Goal: Task Accomplishment & Management: Complete application form

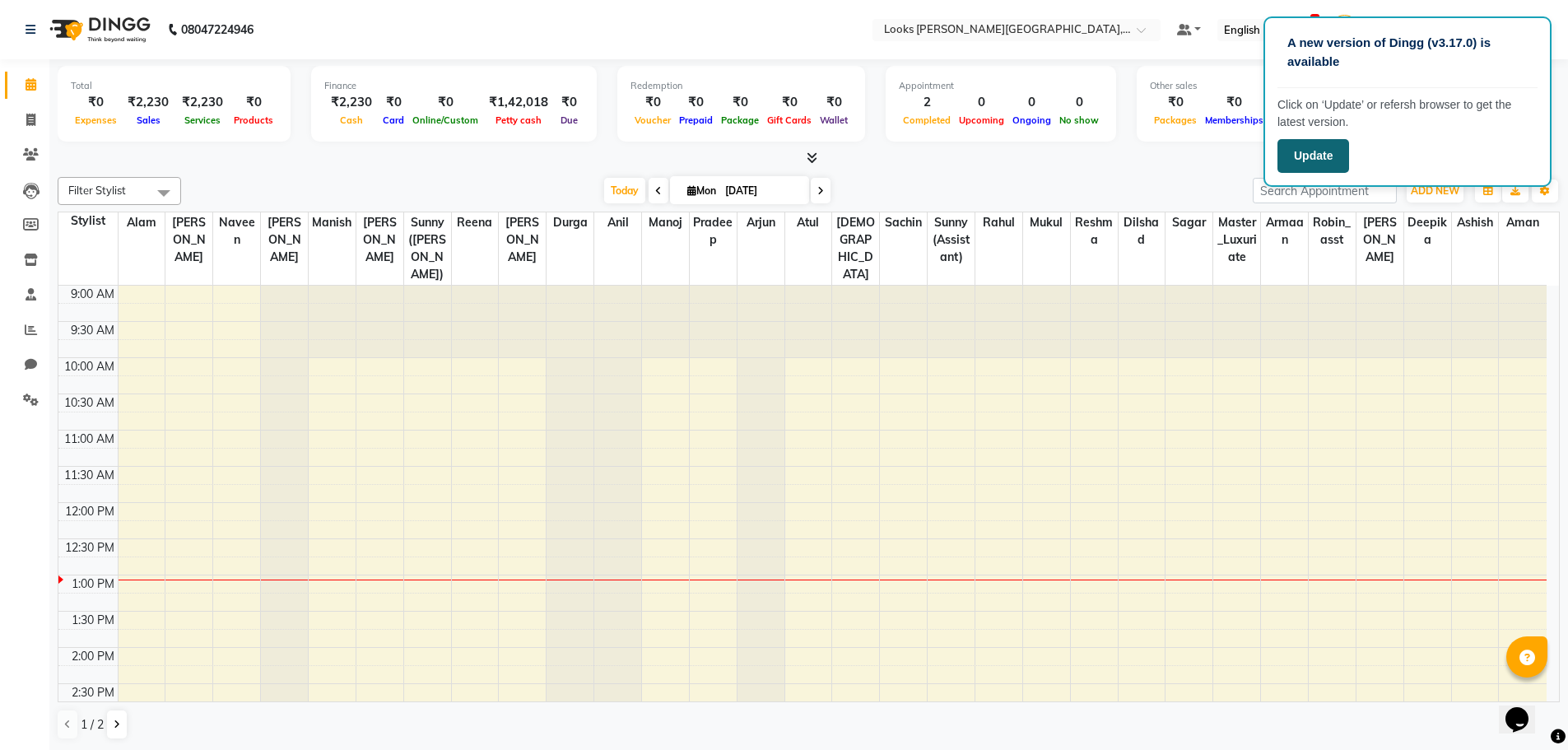
click at [1302, 157] on button "Update" at bounding box center [1313, 156] width 71 height 34
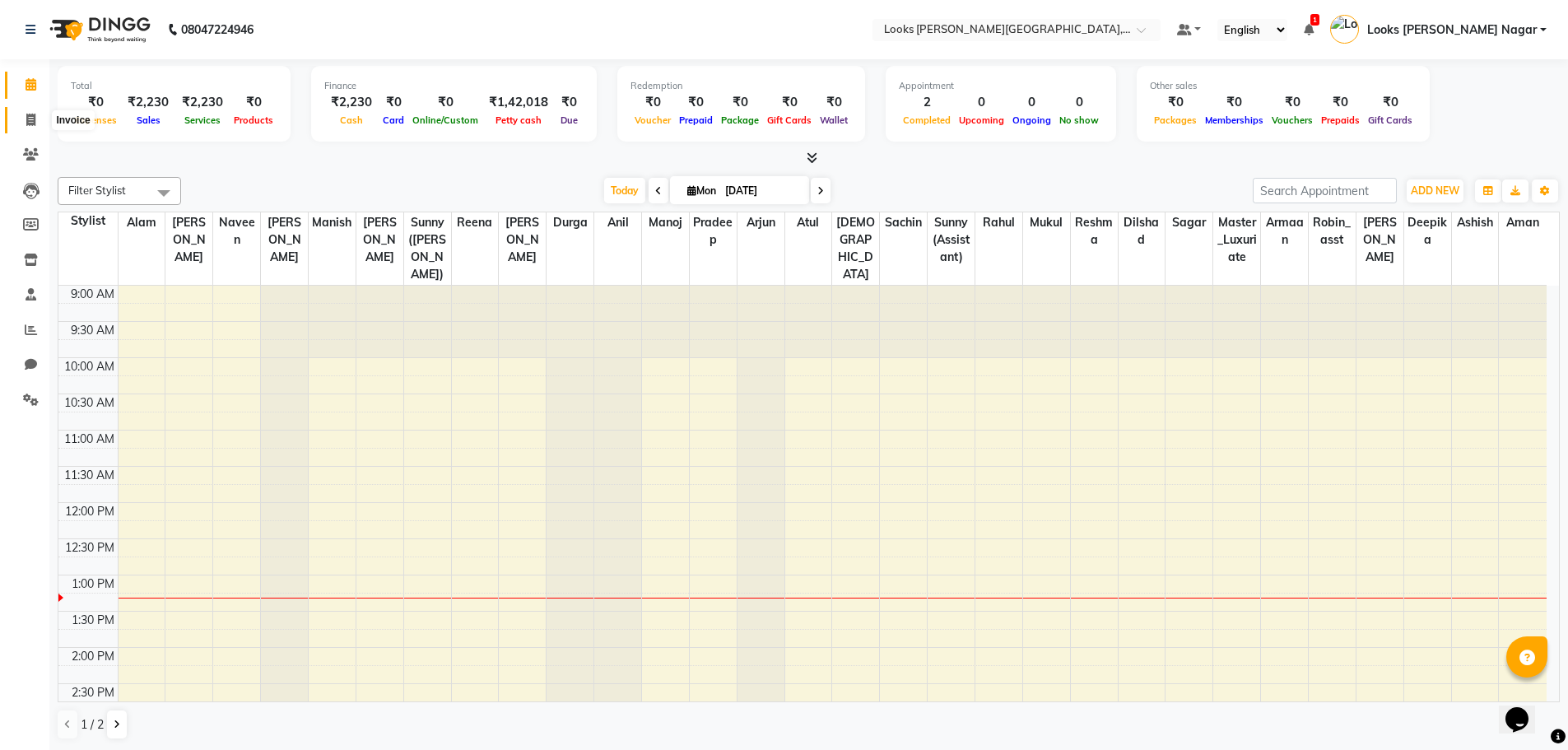
click at [27, 115] on icon at bounding box center [30, 120] width 9 height 13
select select "service"
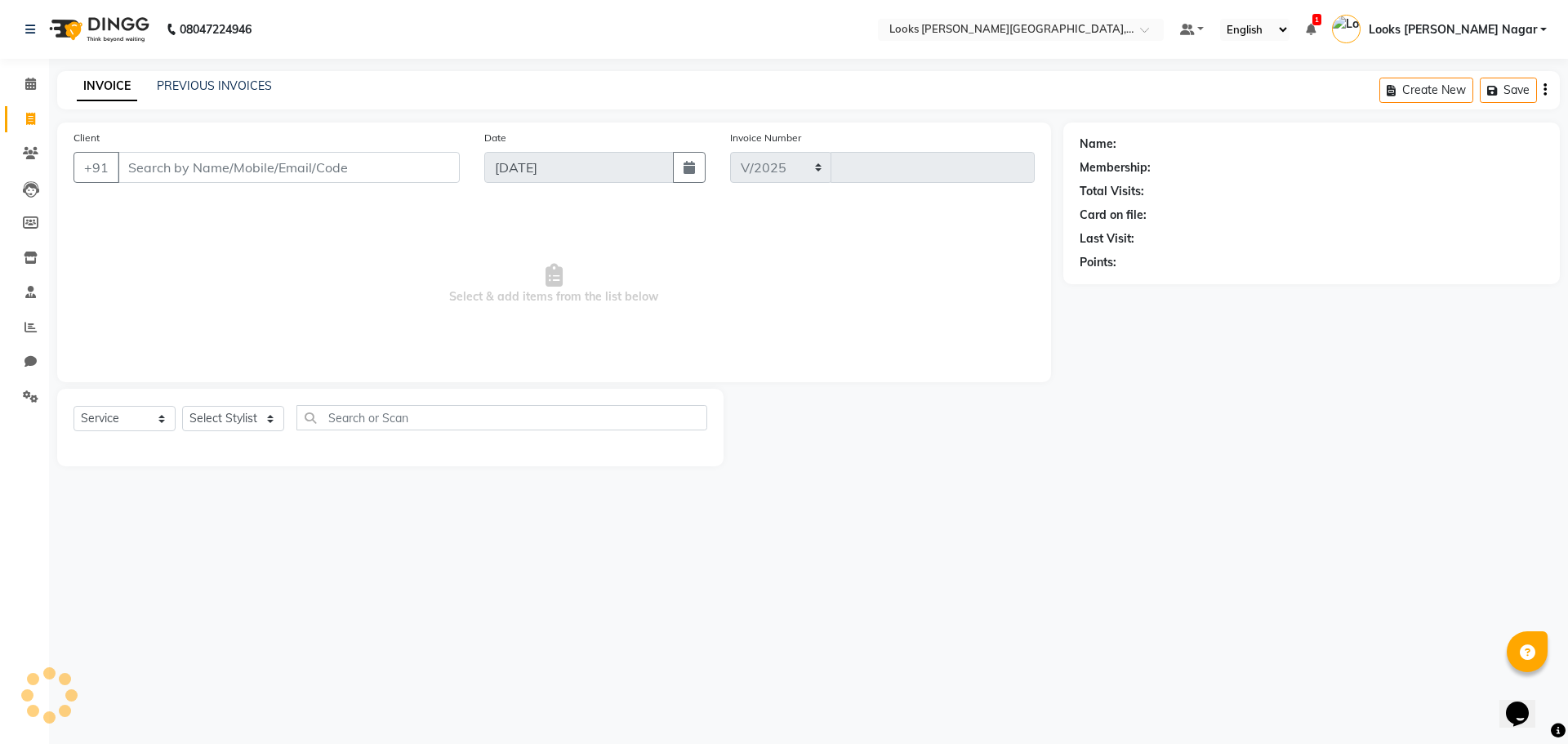
select select "4327"
type input "3749"
click at [227, 171] on input "Client" at bounding box center [289, 167] width 342 height 31
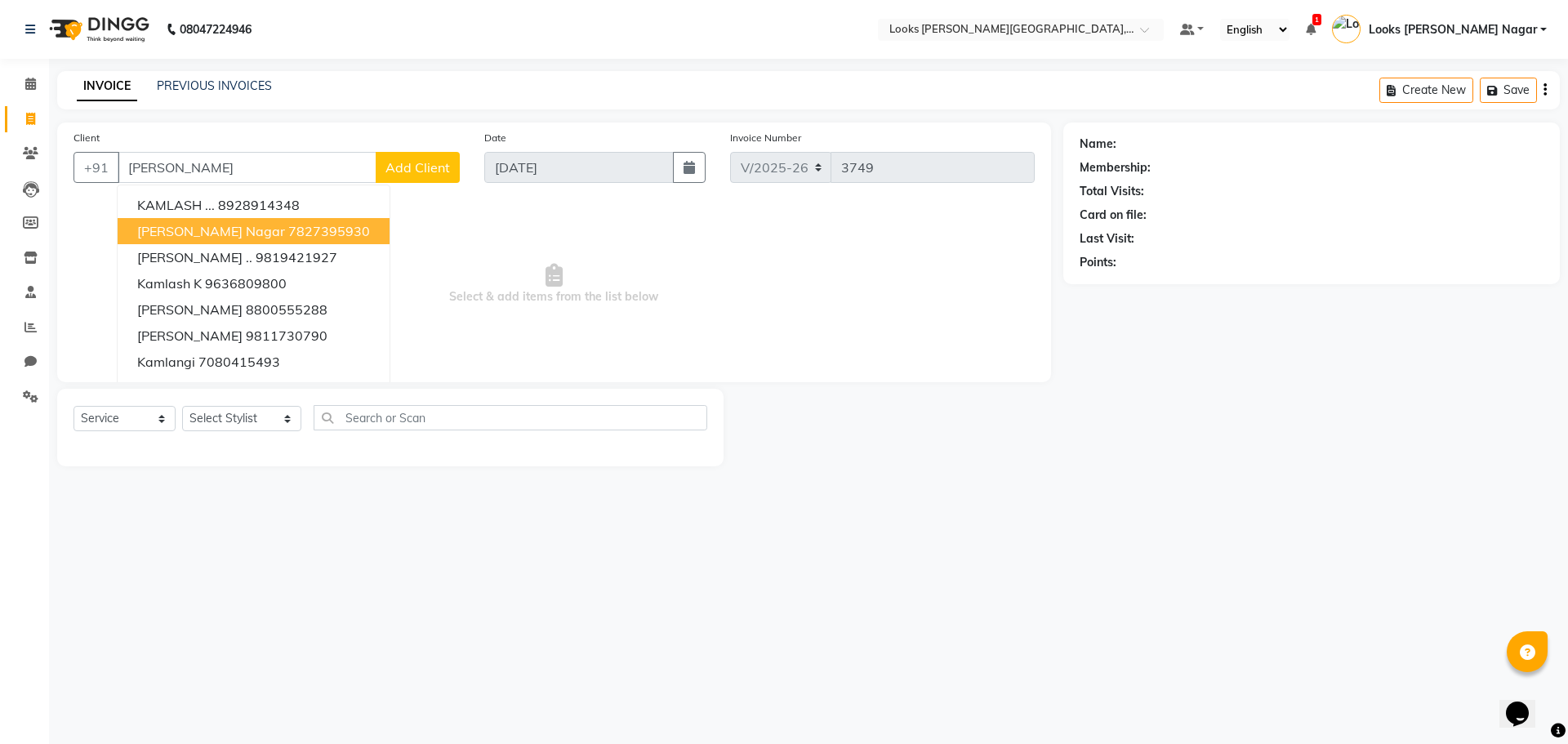
click at [288, 223] on ngb-highlight "7827395930" at bounding box center [329, 231] width 81 height 16
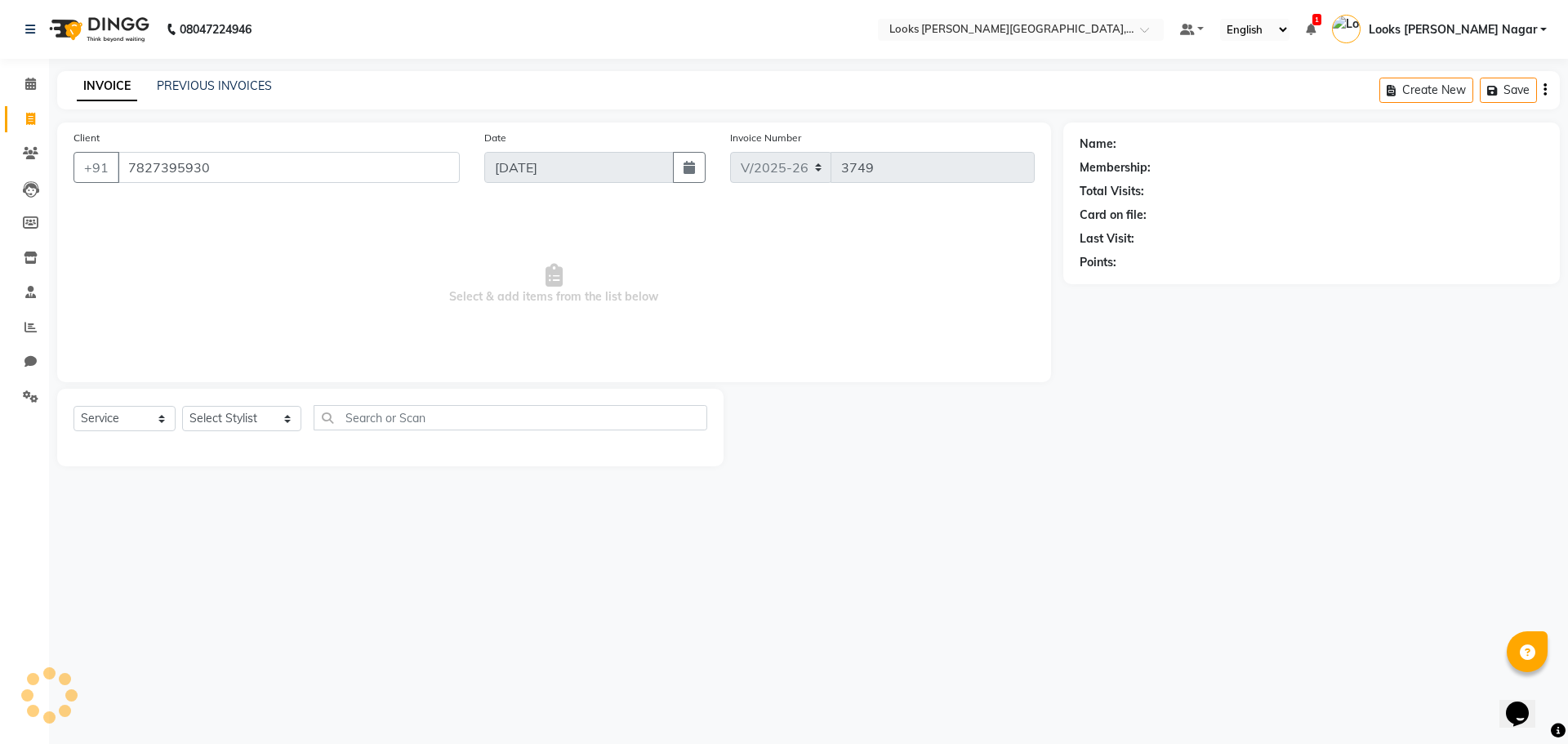
type input "7827395930"
select select "1: Object"
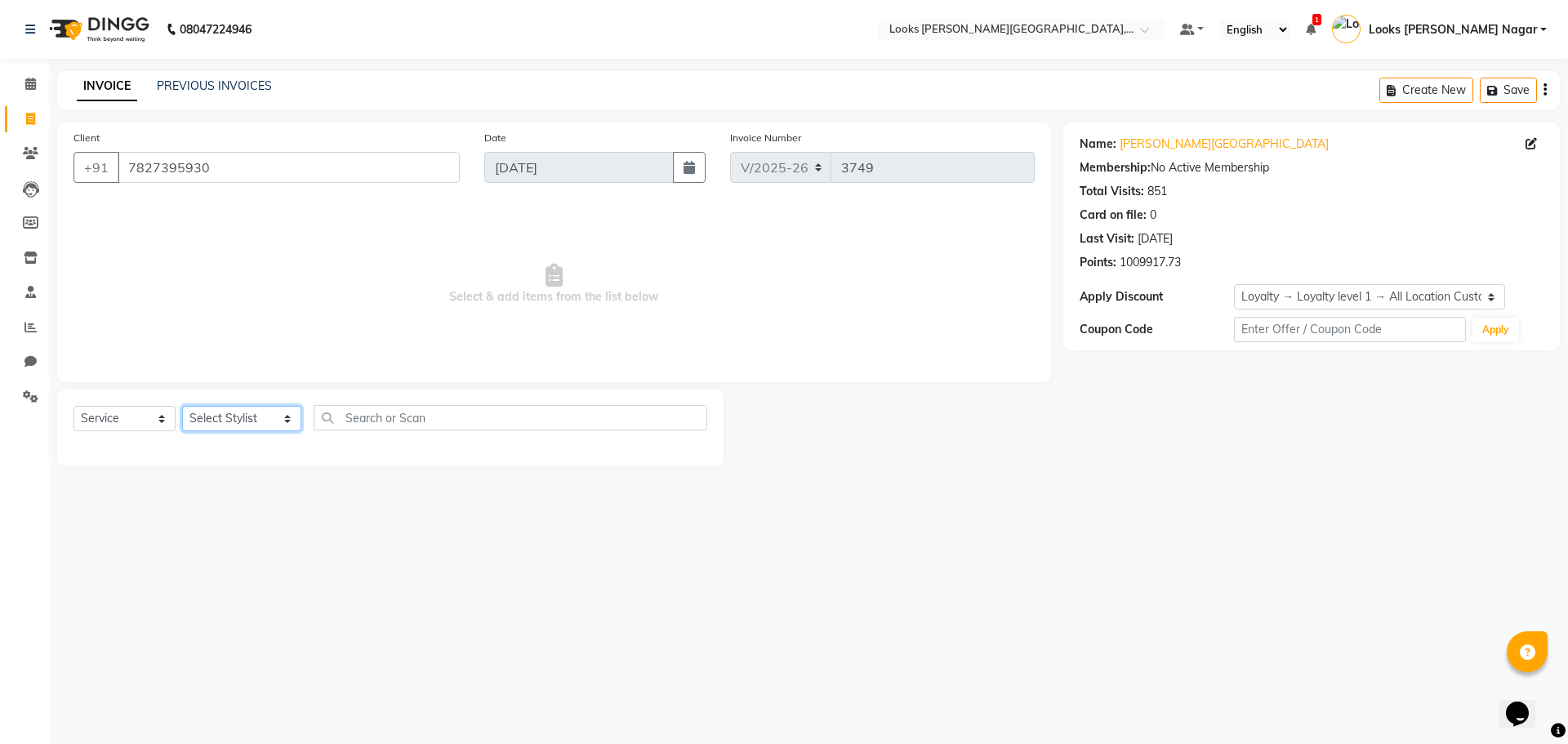
click at [208, 425] on select "Select Stylist Alam Aman [PERSON_NAME] Armaan Ashish Atul Deepika [PERSON_NAME]…" at bounding box center [241, 418] width 119 height 25
select select "23523"
click at [182, 406] on select "Select Stylist Alam Aman [PERSON_NAME] Armaan Ashish Atul Deepika [PERSON_NAME]…" at bounding box center [241, 418] width 119 height 25
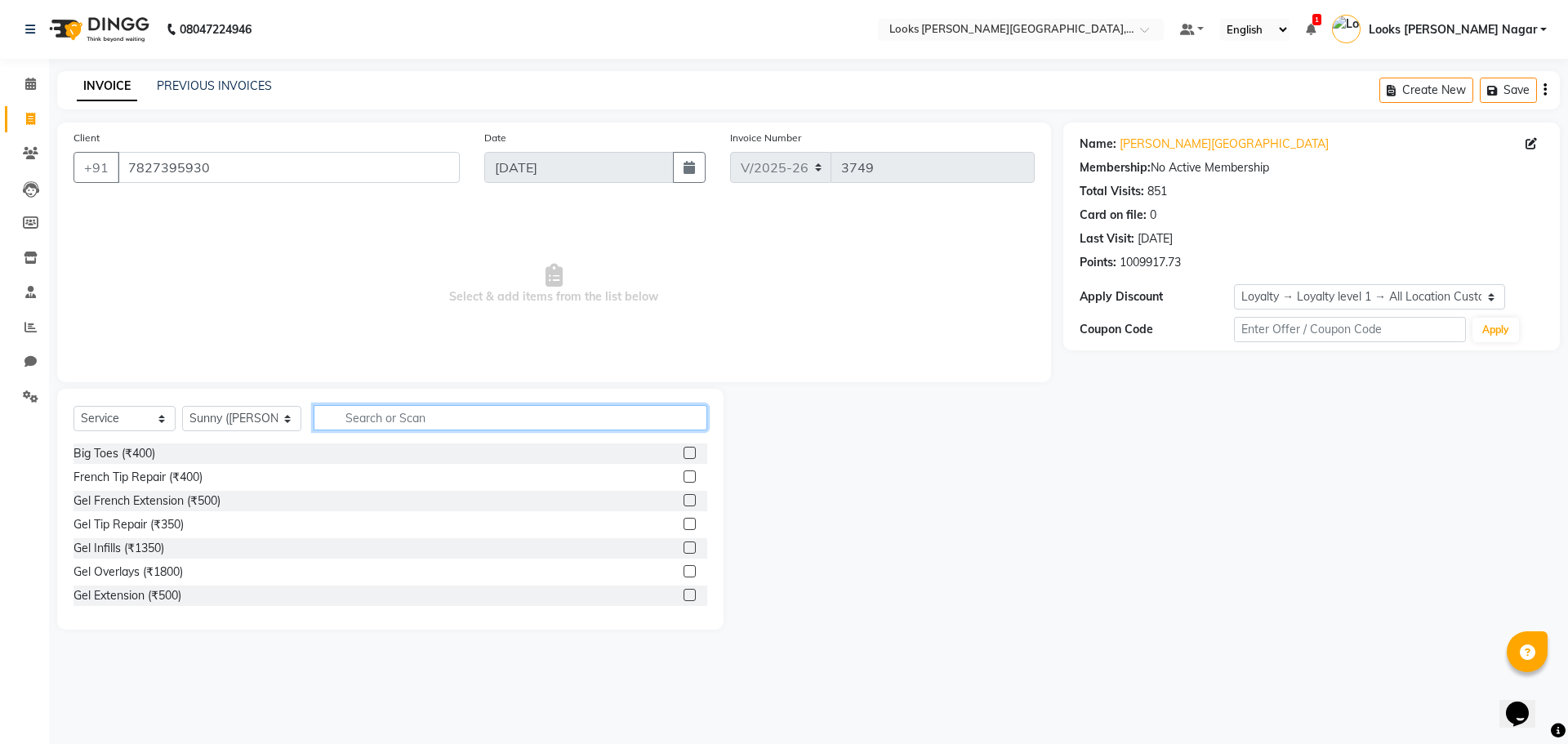
click at [361, 428] on input "text" at bounding box center [509, 417] width 393 height 25
type input "cut"
click at [168, 478] on div "Stylist Cut(M) (₹700)" at bounding box center [127, 477] width 107 height 17
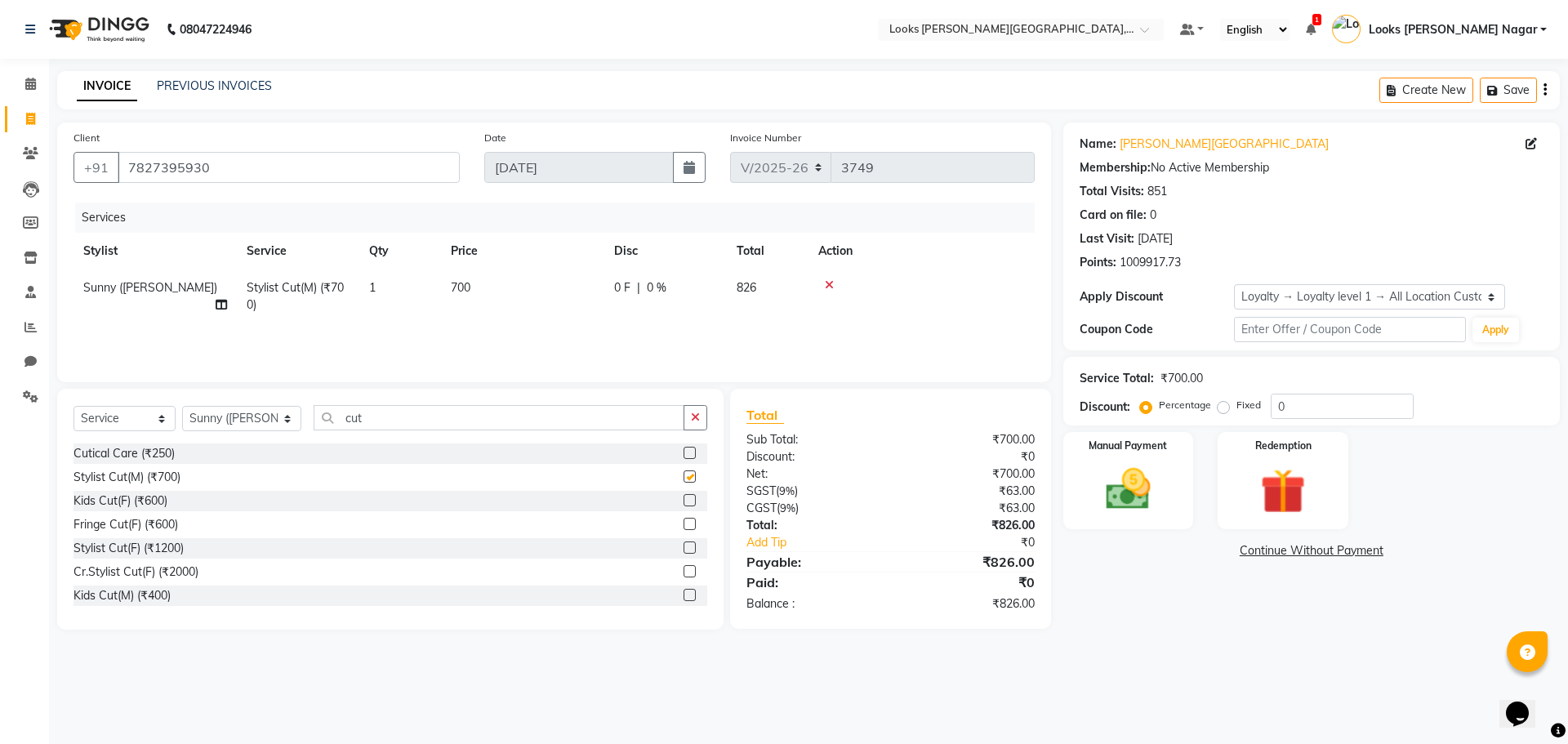
checkbox input "false"
click at [479, 278] on td "700" at bounding box center [522, 297] width 163 height 54
select select "23523"
drag, startPoint x: 602, startPoint y: 296, endPoint x: 329, endPoint y: 314, distance: 273.6
click at [344, 314] on tr "Alam Aman [PERSON_NAME] Armaan Ashish Atul Deepika Deepu Dilshad Durga [PERSON_…" at bounding box center [554, 300] width 961 height 62
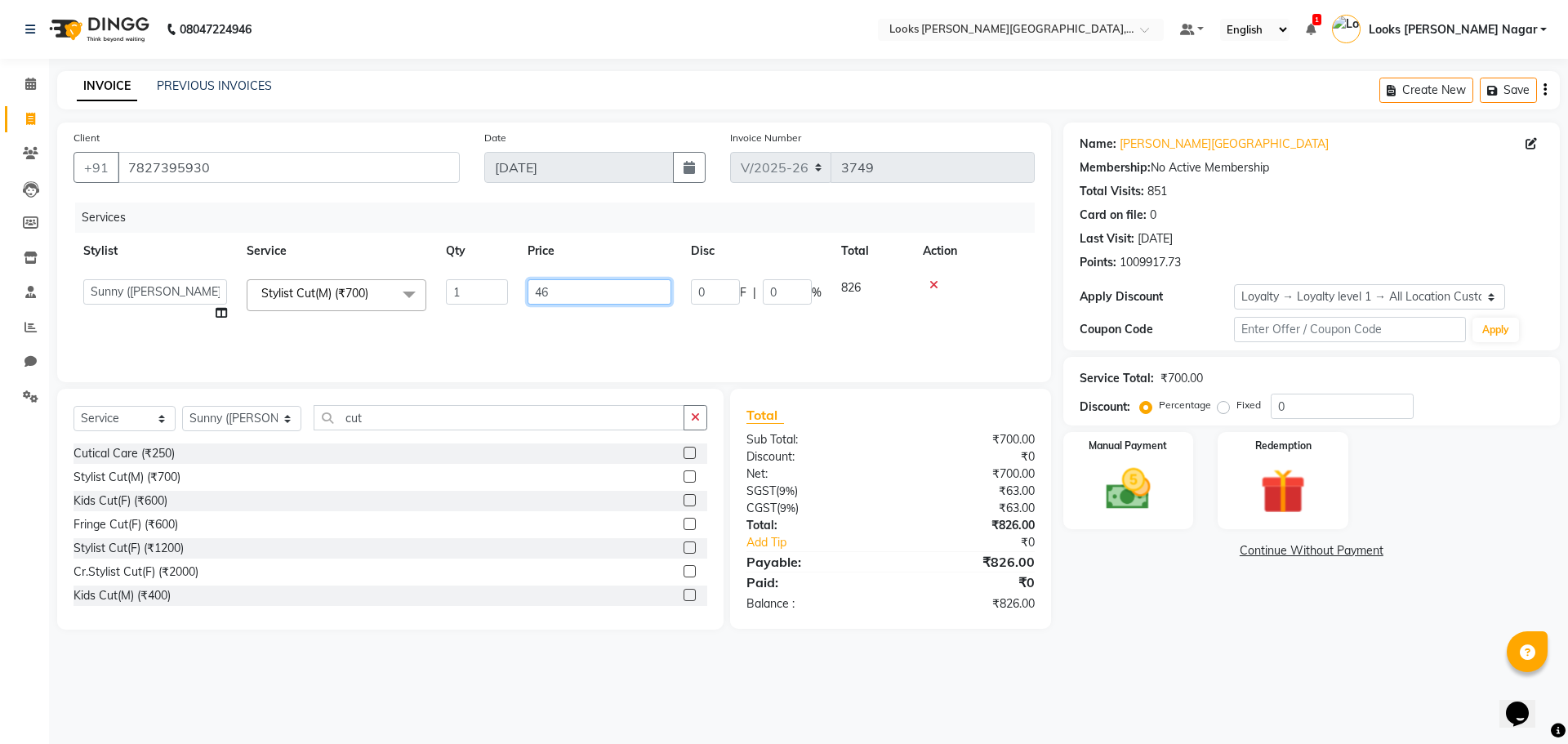
type input "466"
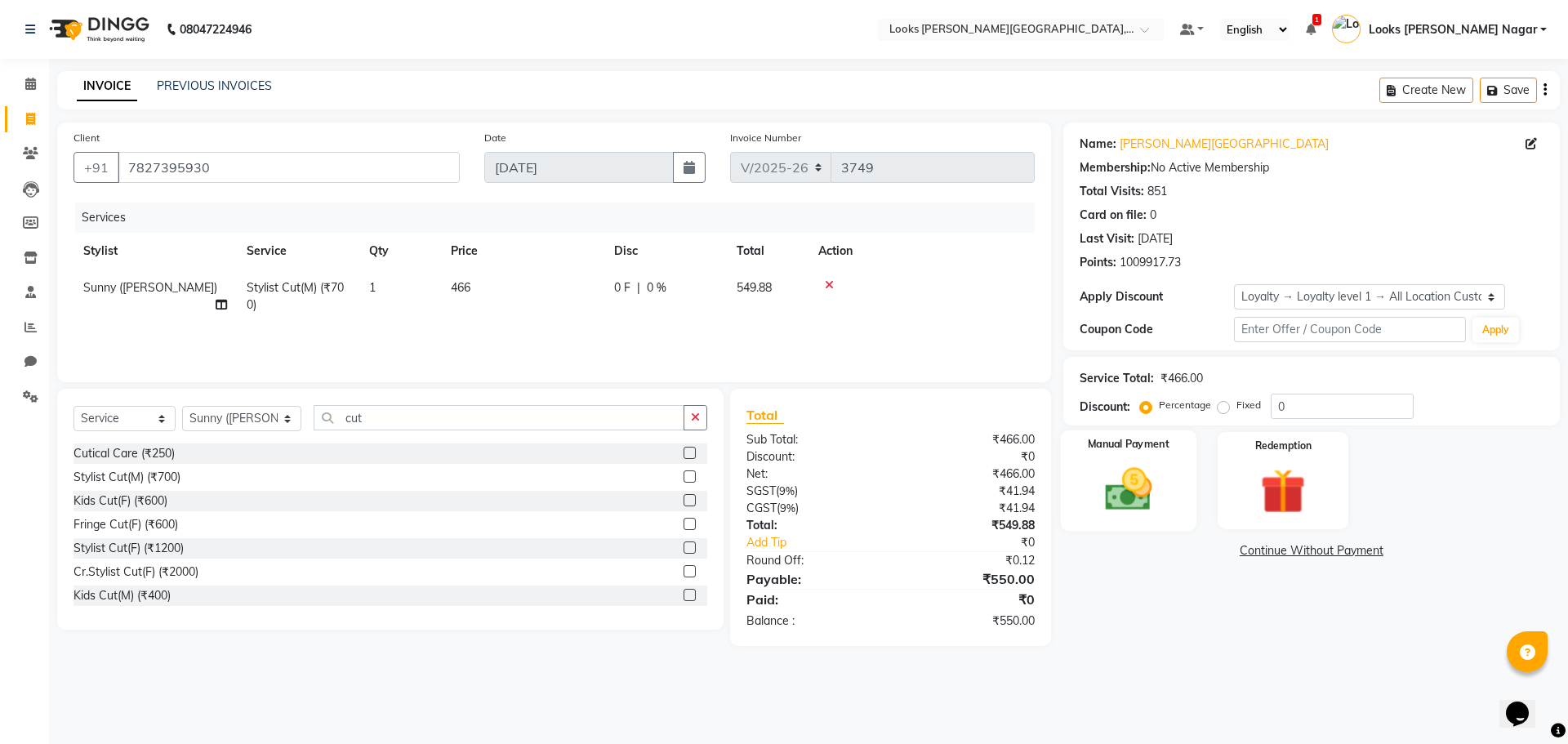
drag, startPoint x: 1203, startPoint y: 607, endPoint x: 1076, endPoint y: 528, distance: 149.6
click at [1203, 607] on div "Name: [PERSON_NAME] Nagar Membership: No Active Membership Total Visits: 851 Ca…" at bounding box center [1318, 385] width 508 height 524
click at [1135, 482] on img at bounding box center [1128, 489] width 76 height 54
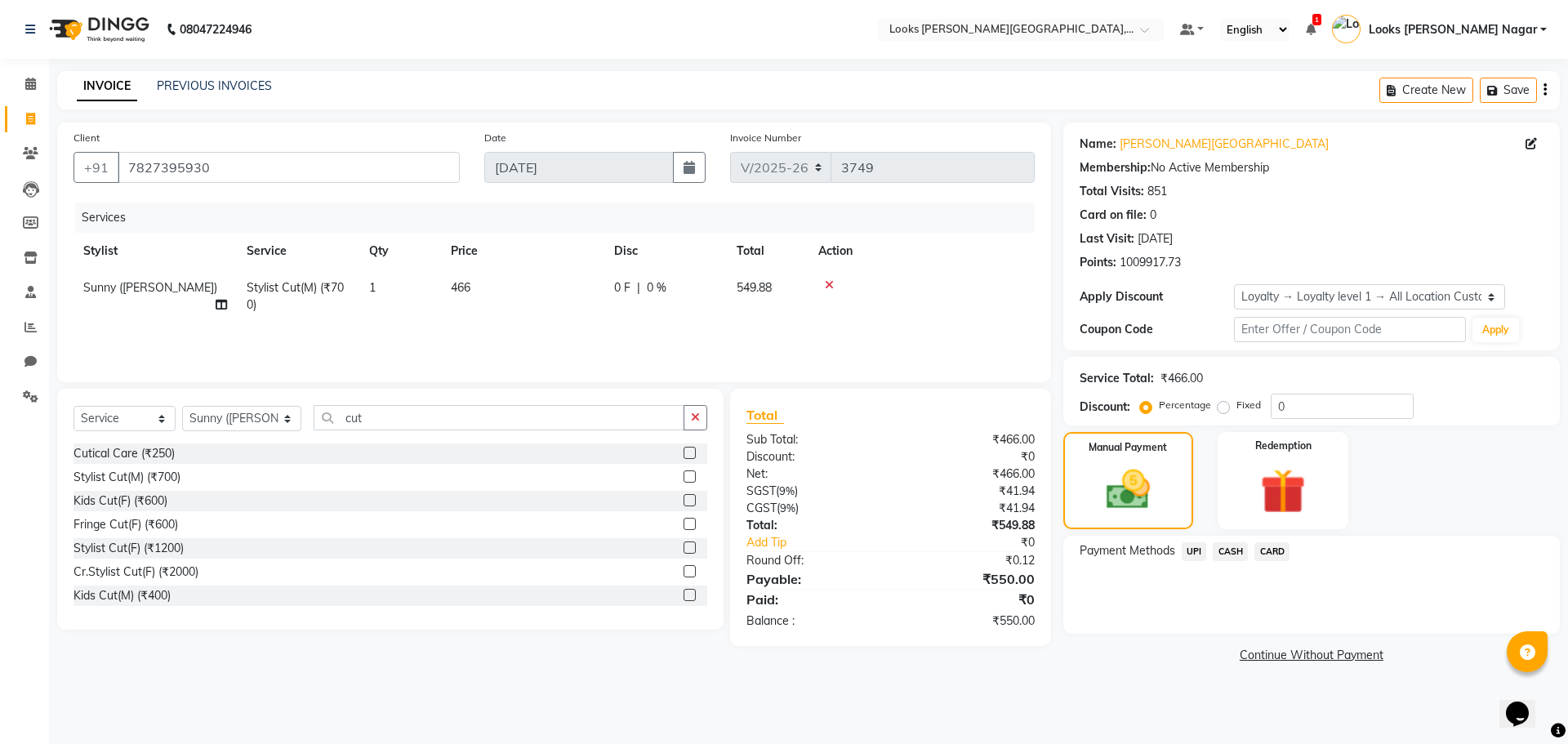
click at [1234, 549] on span "CASH" at bounding box center [1230, 551] width 35 height 18
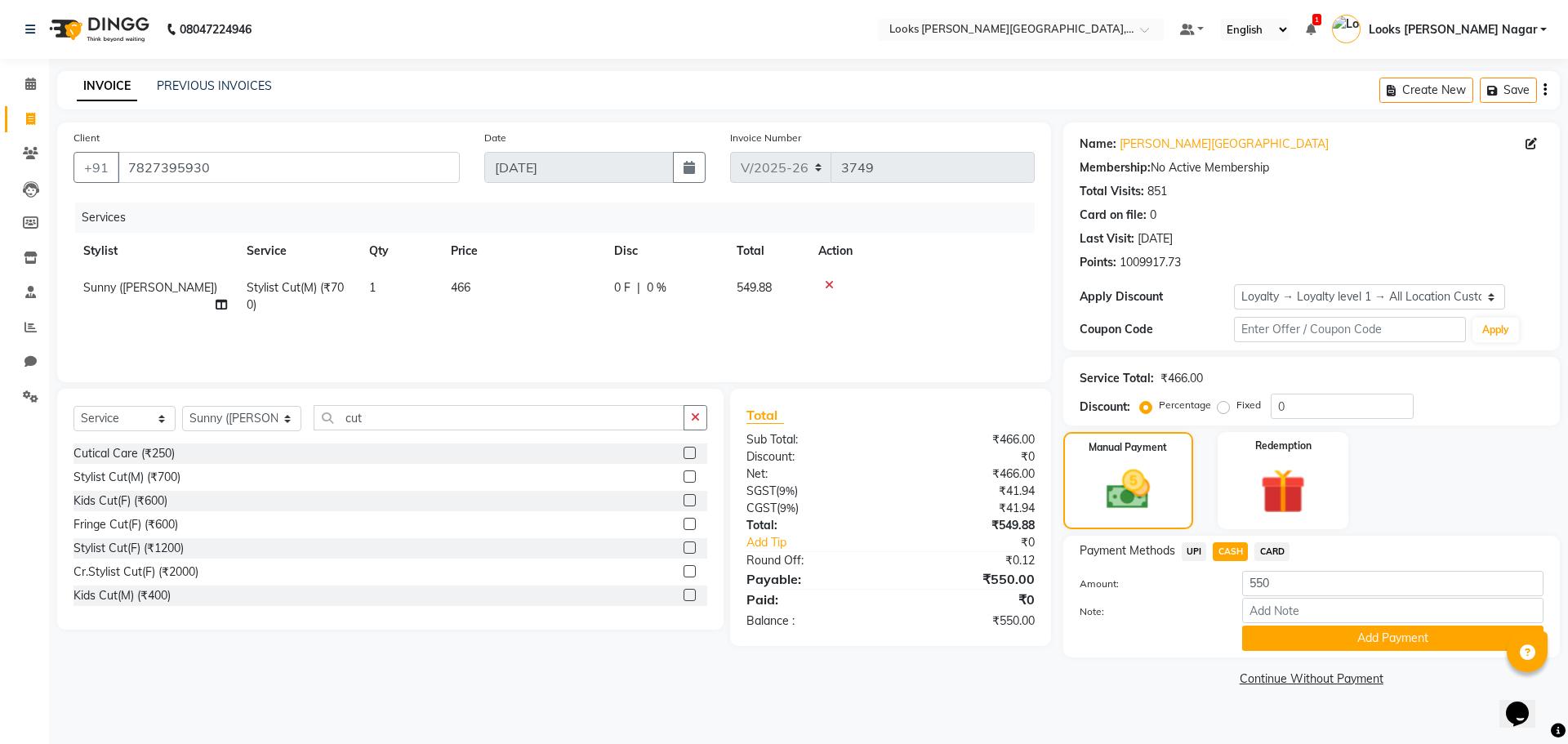
click at [1260, 623] on div "Note:" at bounding box center [1311, 611] width 488 height 28
click at [1287, 642] on button "Add Payment" at bounding box center [1393, 638] width 302 height 25
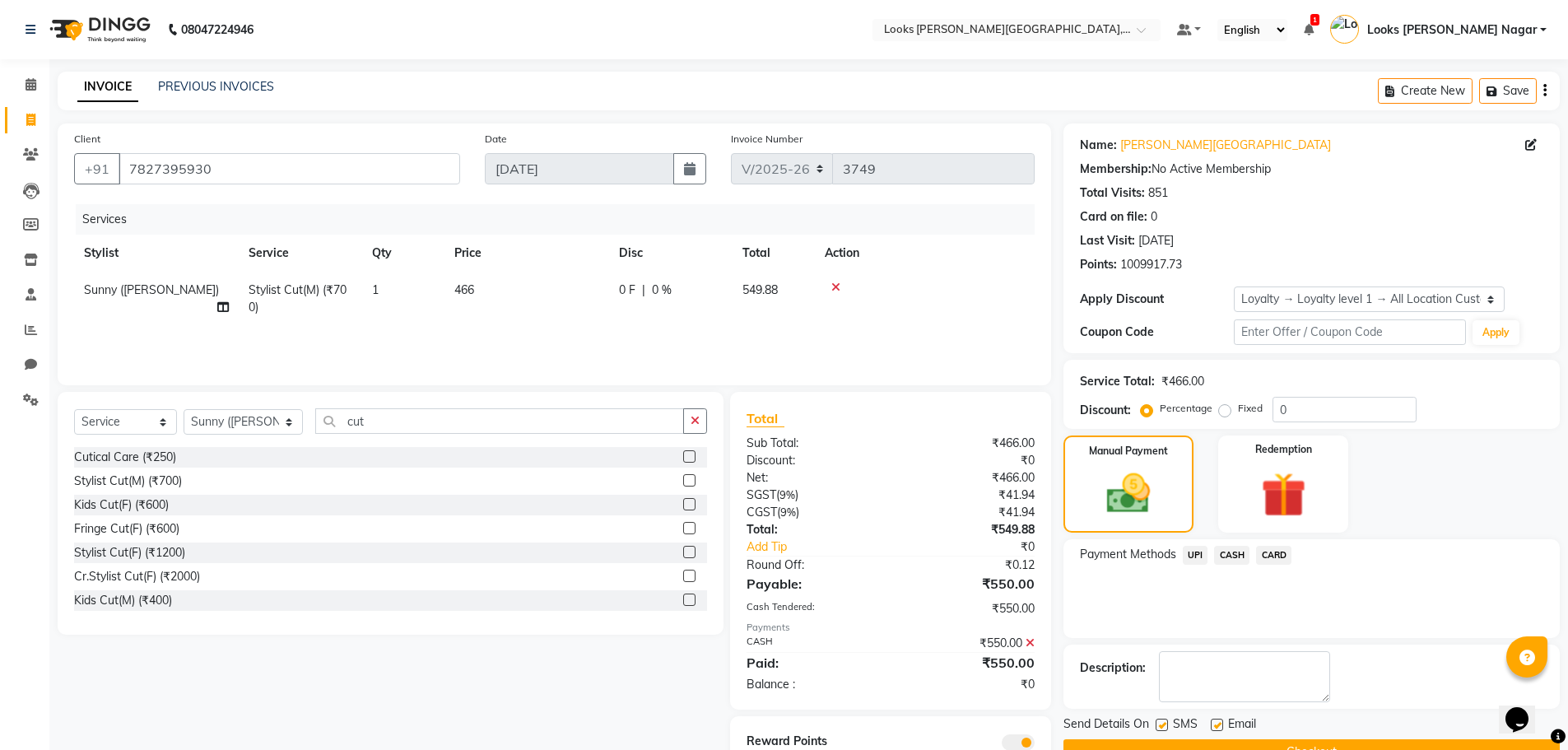
click at [1269, 749] on button "Checkout" at bounding box center [1311, 752] width 496 height 25
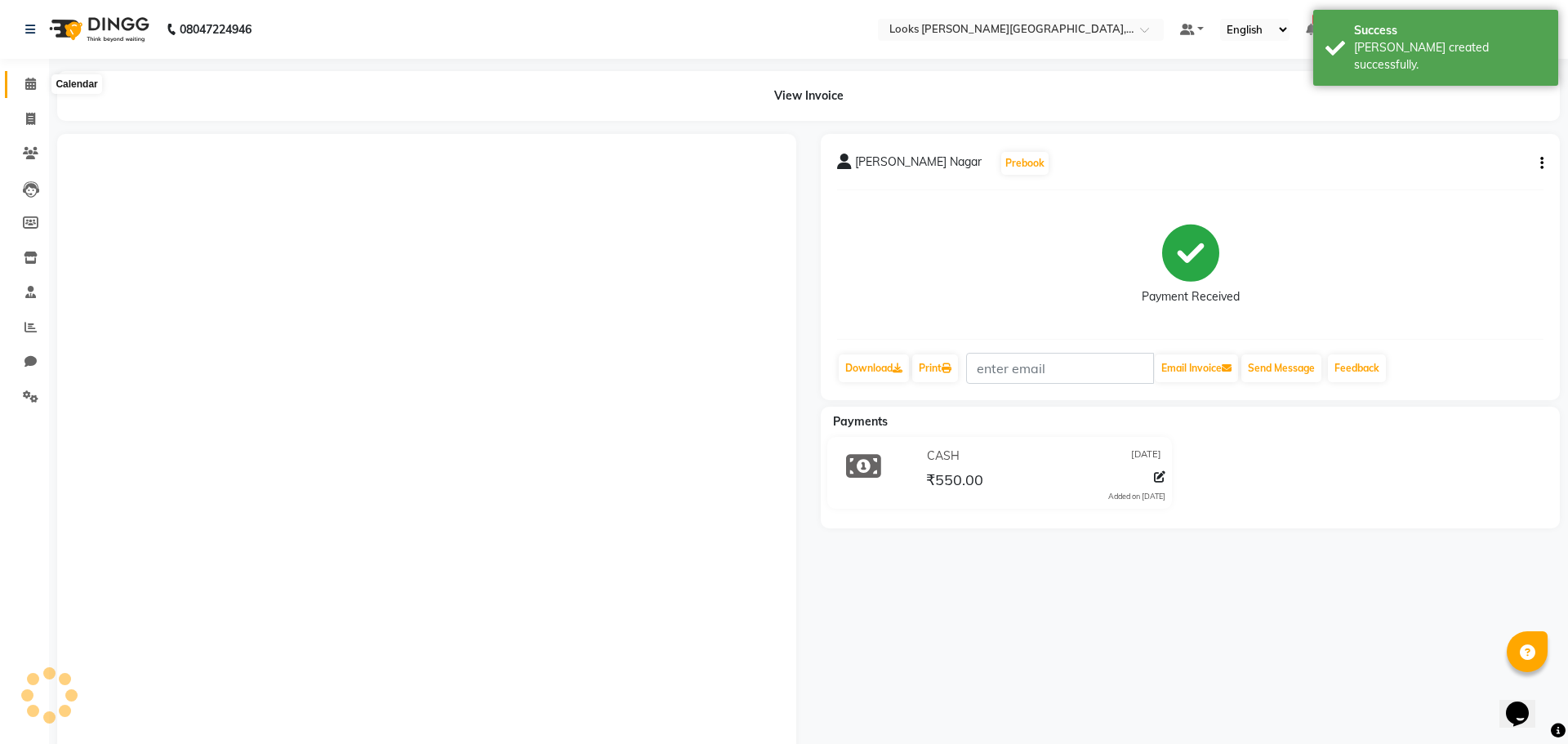
click at [33, 90] on span at bounding box center [31, 84] width 29 height 18
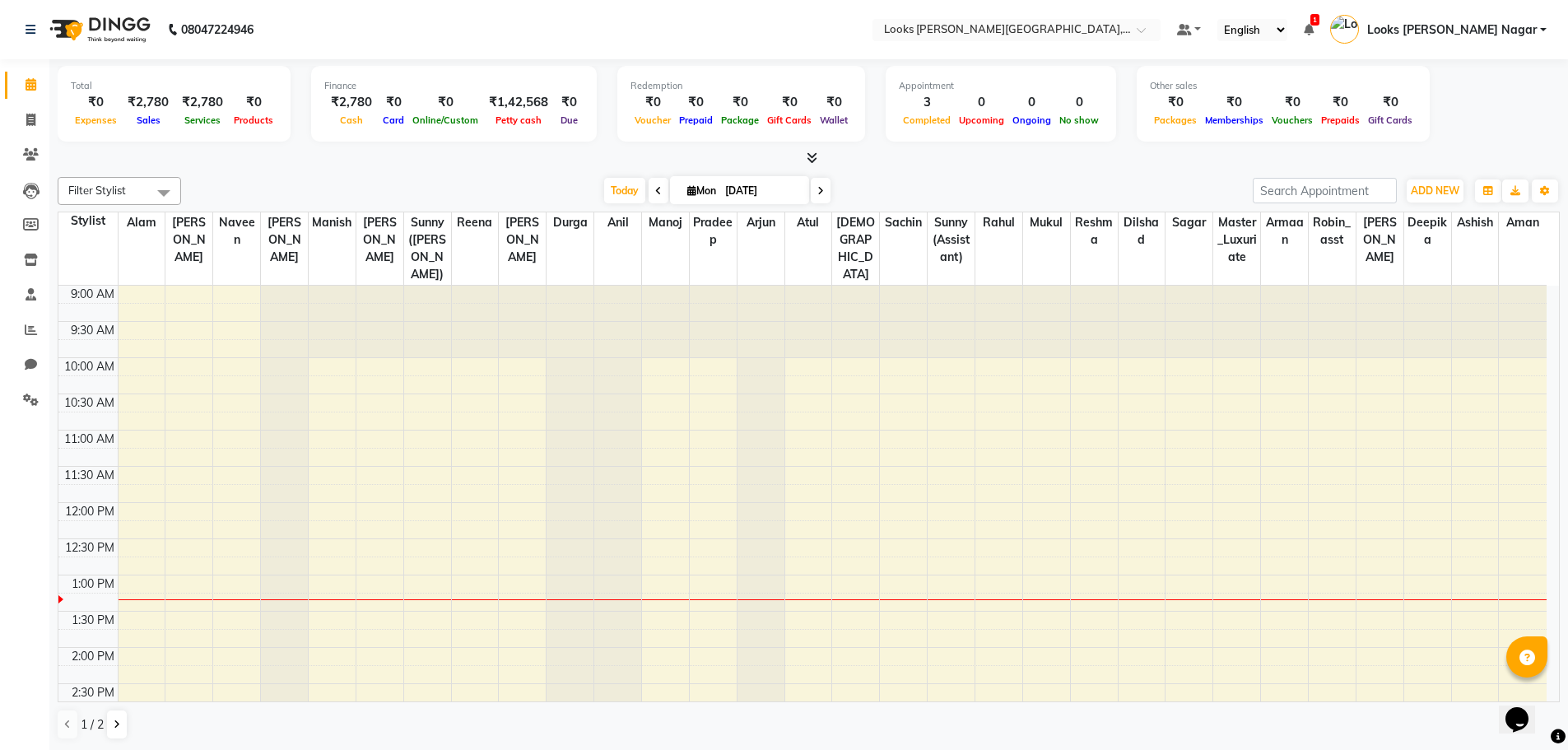
click at [807, 158] on icon at bounding box center [812, 157] width 11 height 13
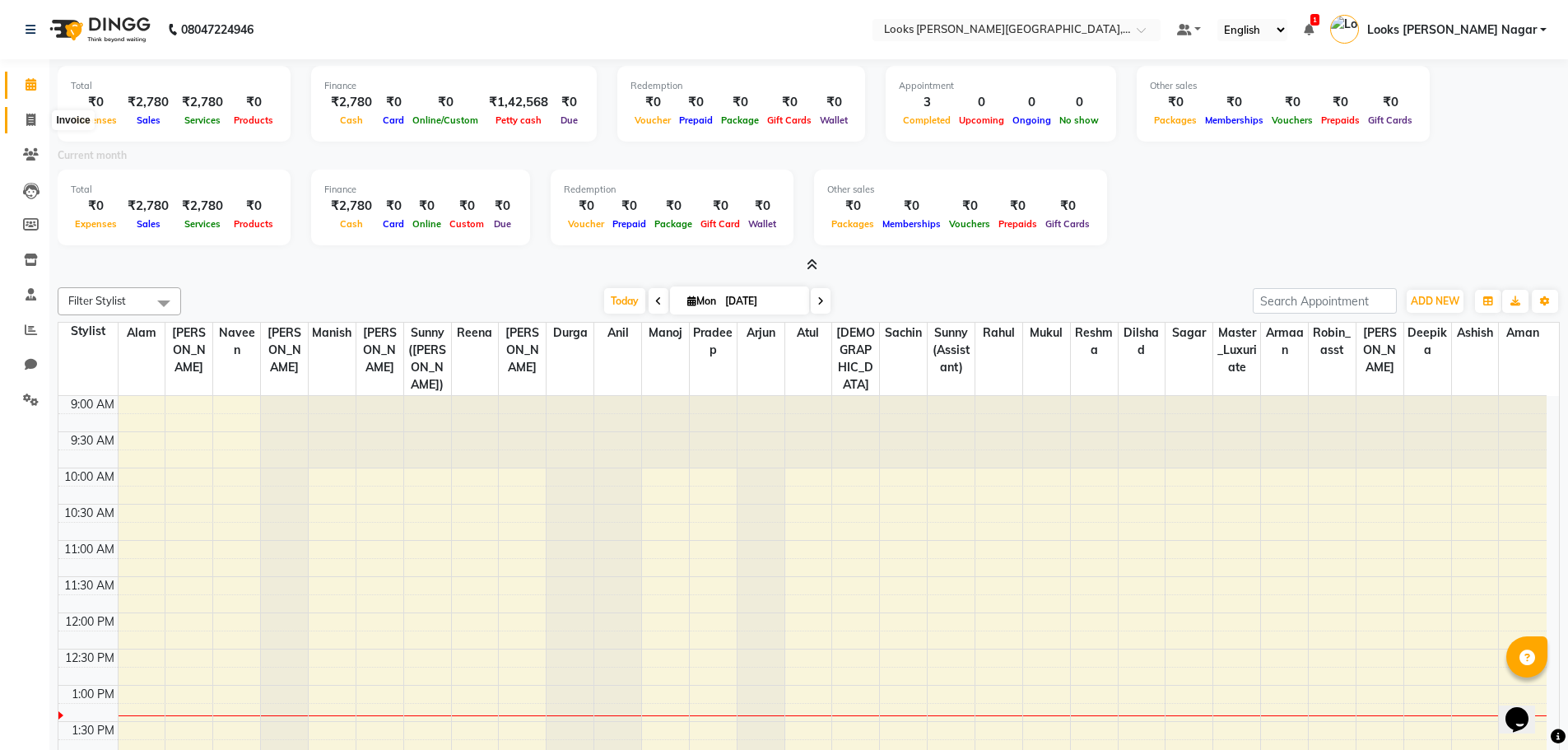
click at [29, 115] on icon at bounding box center [30, 120] width 9 height 13
select select "service"
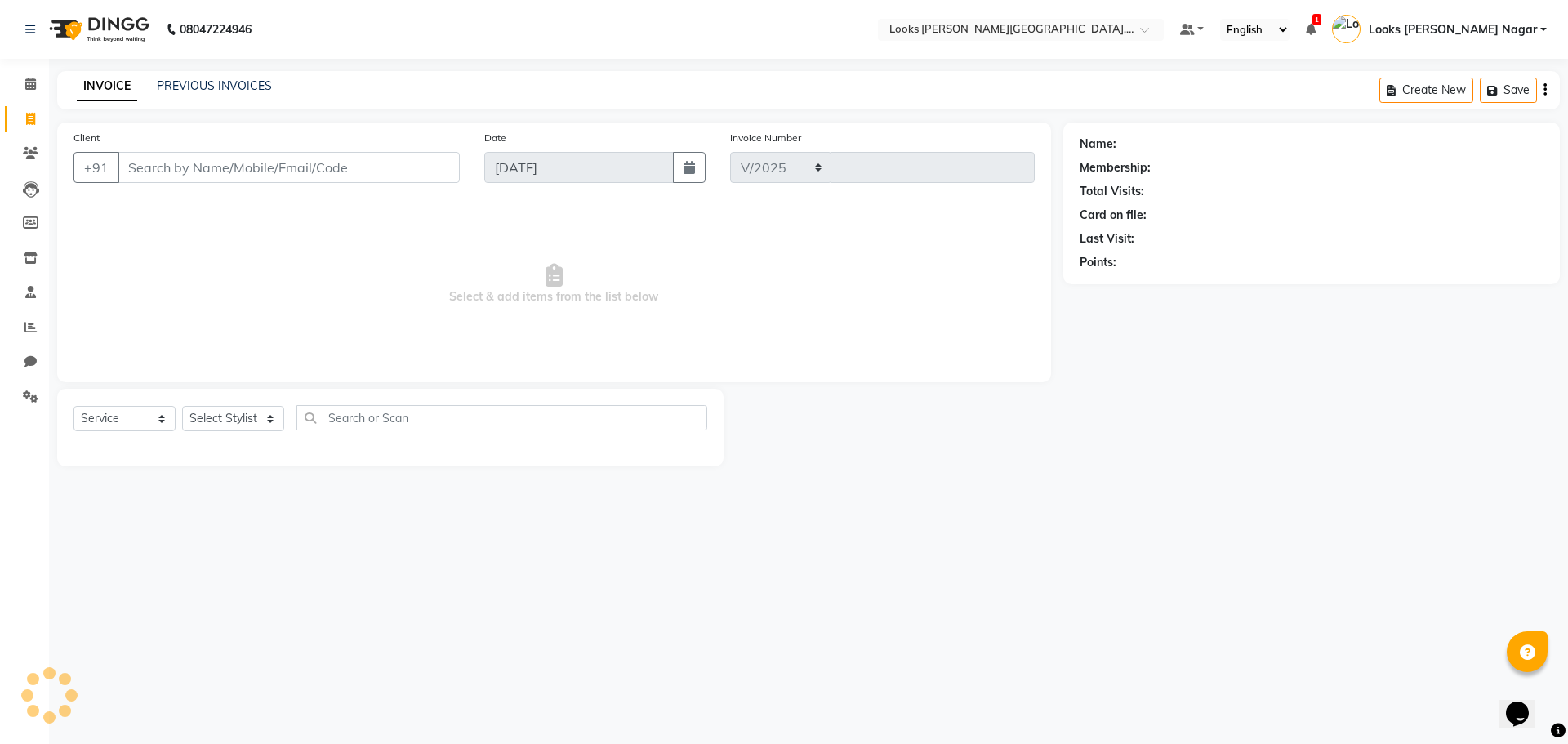
select select "4327"
type input "3750"
click at [176, 171] on input "Client" at bounding box center [289, 167] width 342 height 31
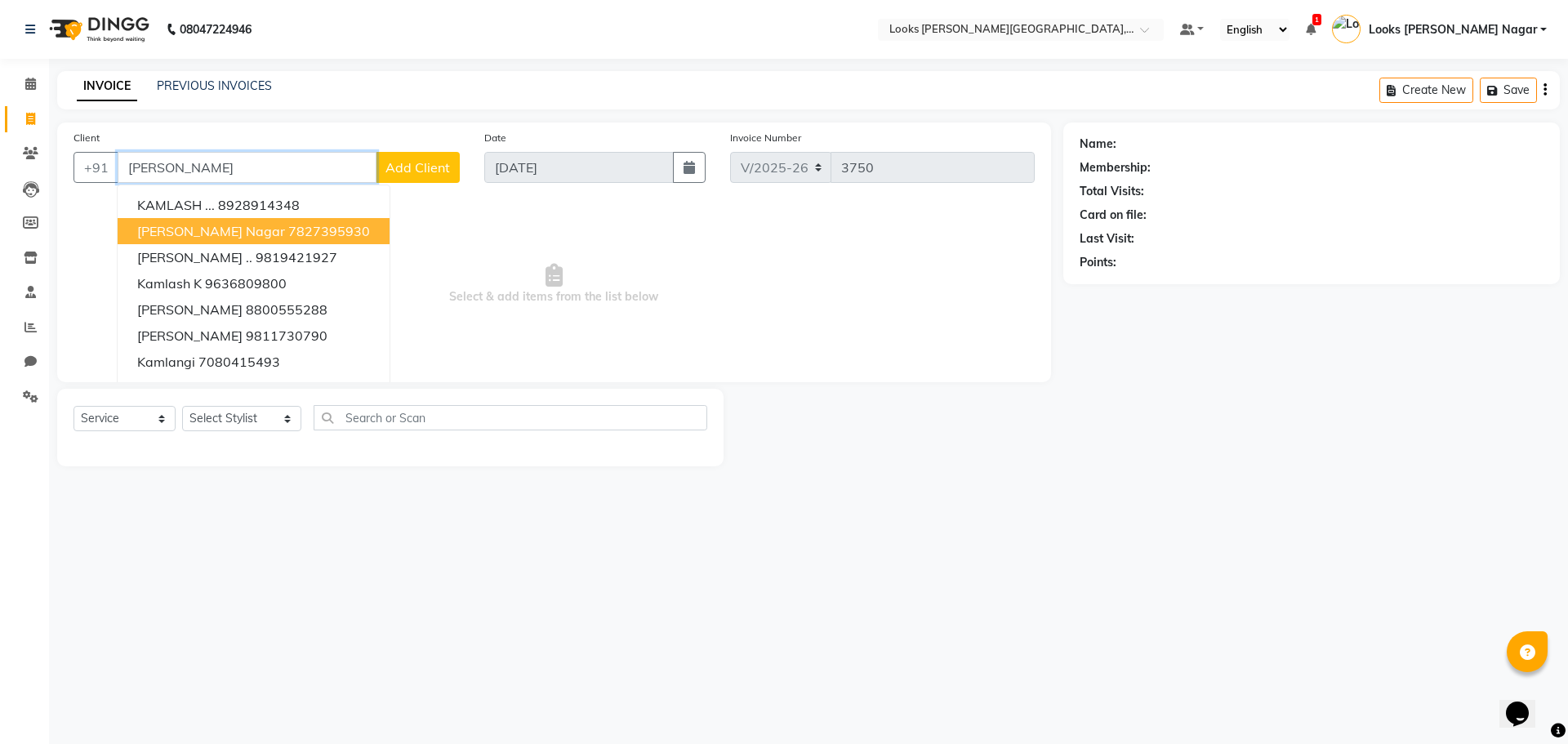
click at [220, 231] on span "[PERSON_NAME] Nagar" at bounding box center [211, 231] width 148 height 16
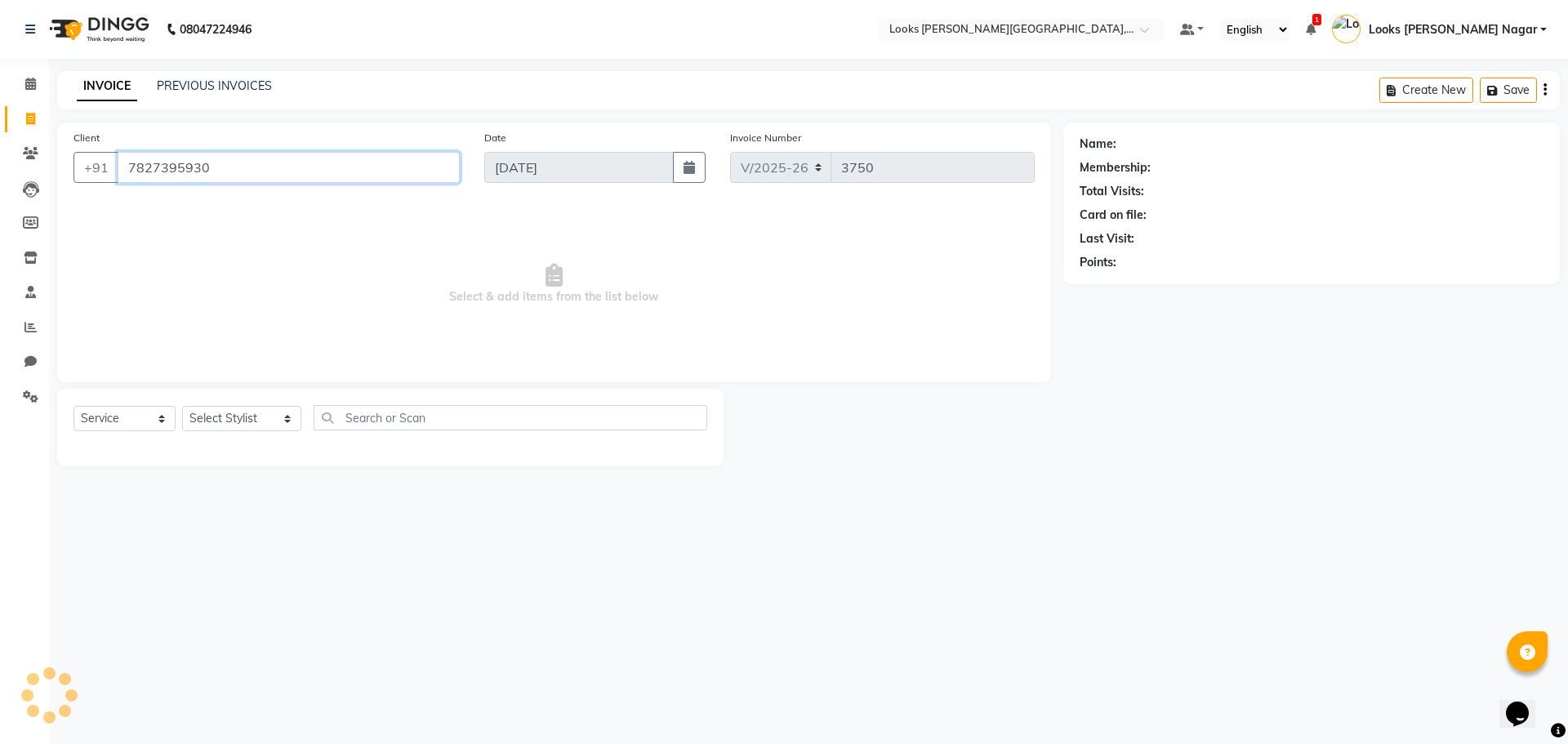
type input "7827395930"
click at [232, 410] on select "Select Stylist Alam Aman [PERSON_NAME] Armaan Ashish Atul Deepika [PERSON_NAME]…" at bounding box center [241, 418] width 119 height 25
select select "74559"
click at [182, 406] on select "Select Stylist Alam Aman [PERSON_NAME] Armaan Ashish Atul Deepika [PERSON_NAME]…" at bounding box center [241, 418] width 119 height 25
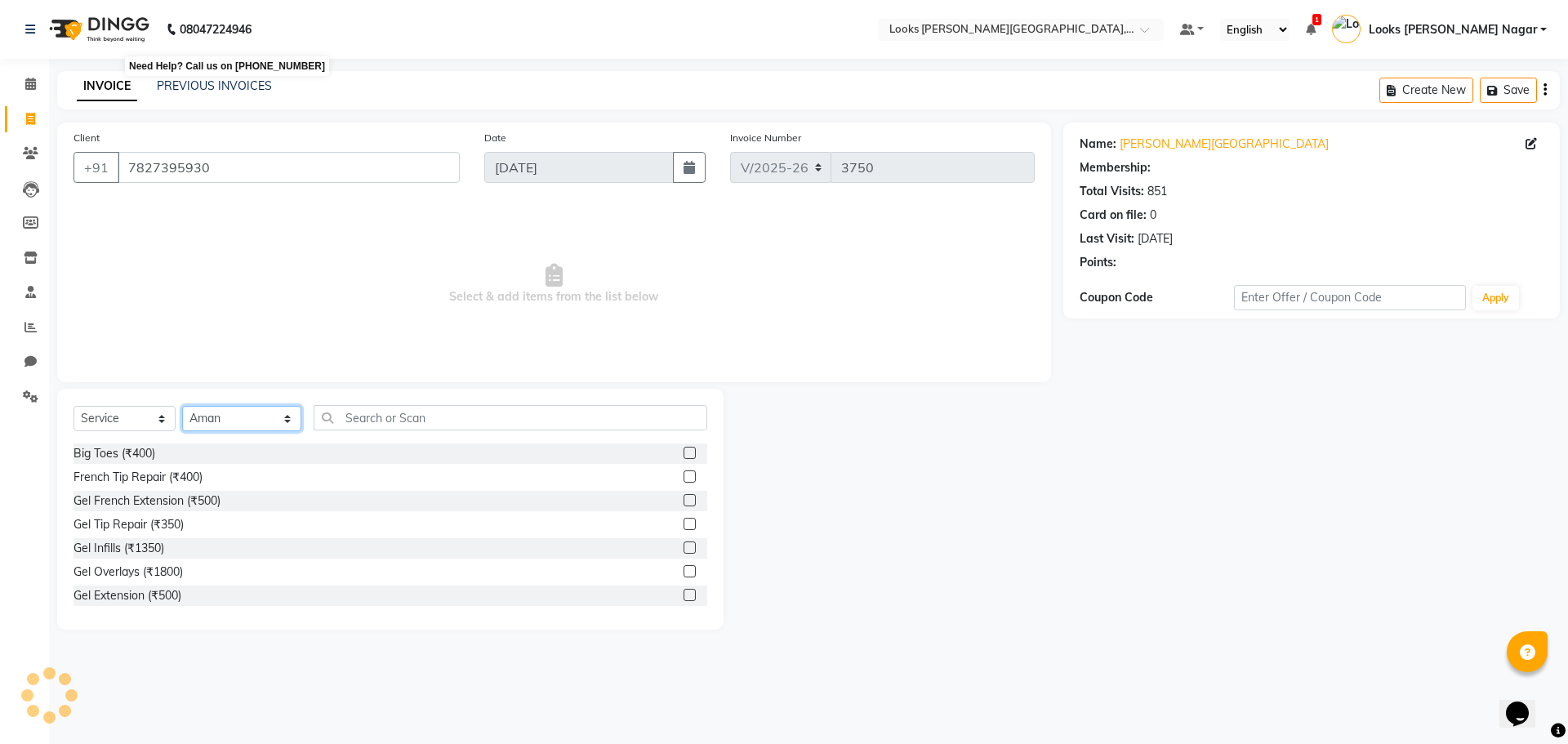
select select "1: Object"
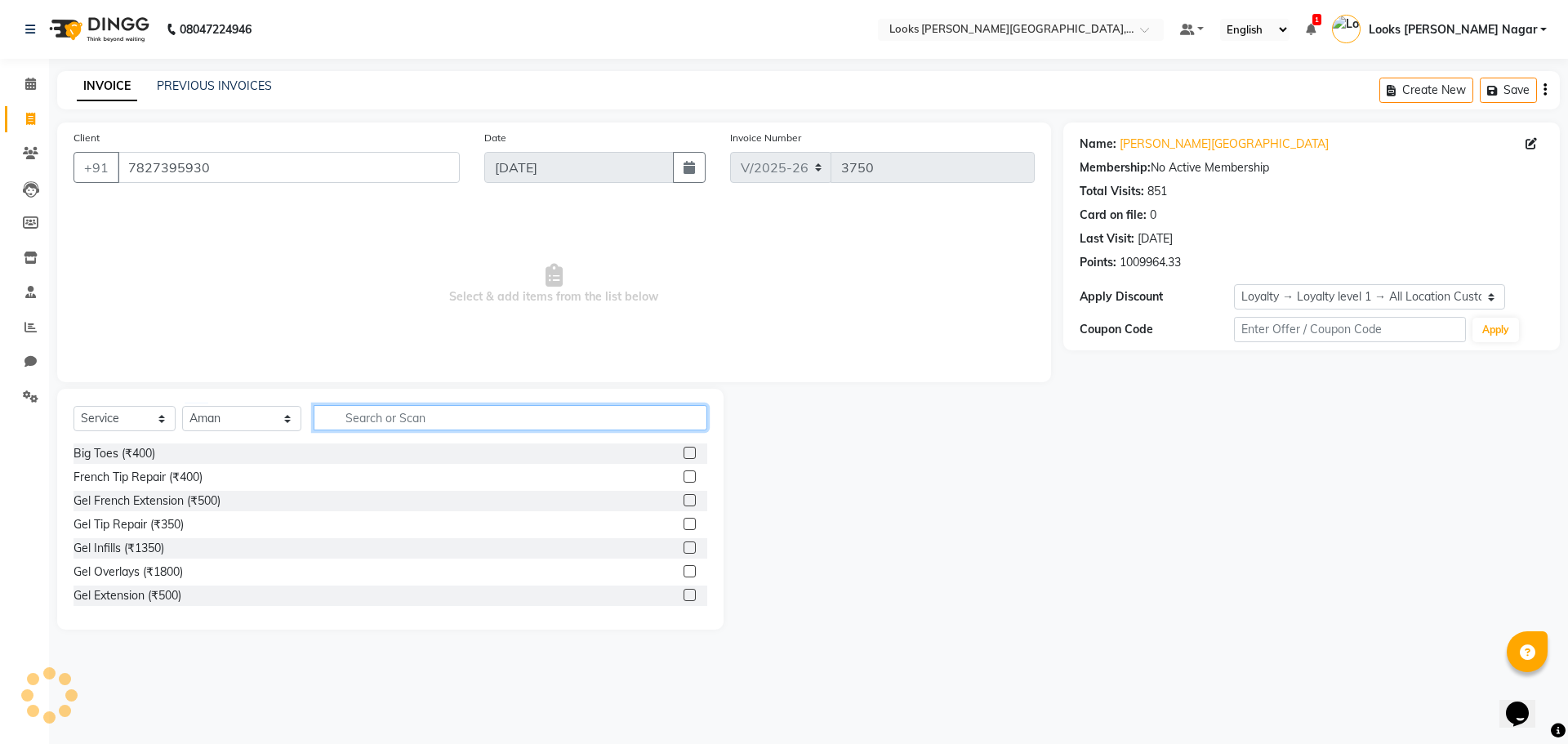
click at [389, 413] on input "text" at bounding box center [509, 417] width 393 height 25
type input "cut"
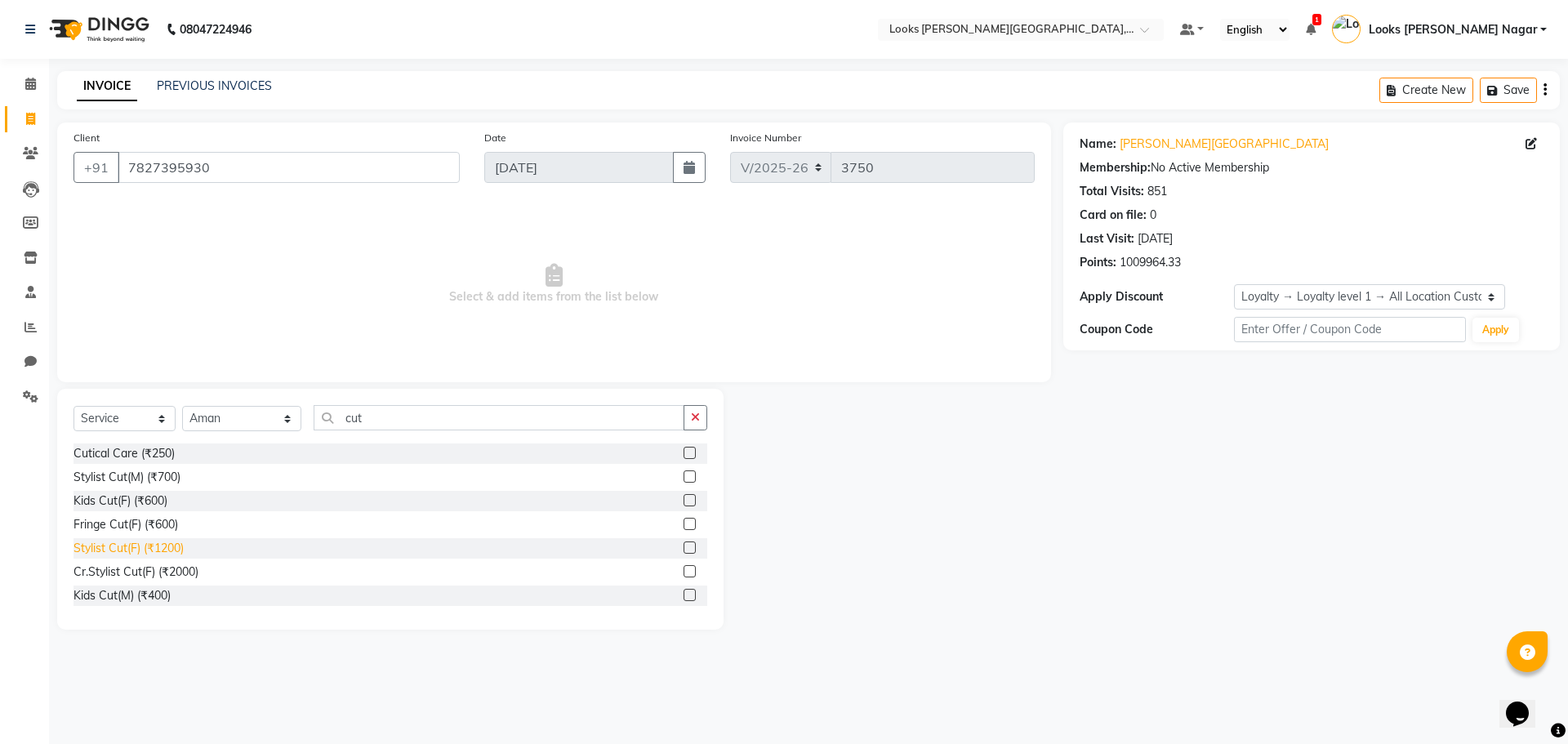
click at [148, 555] on div "Stylist Cut(F) (₹1200)" at bounding box center [129, 548] width 110 height 17
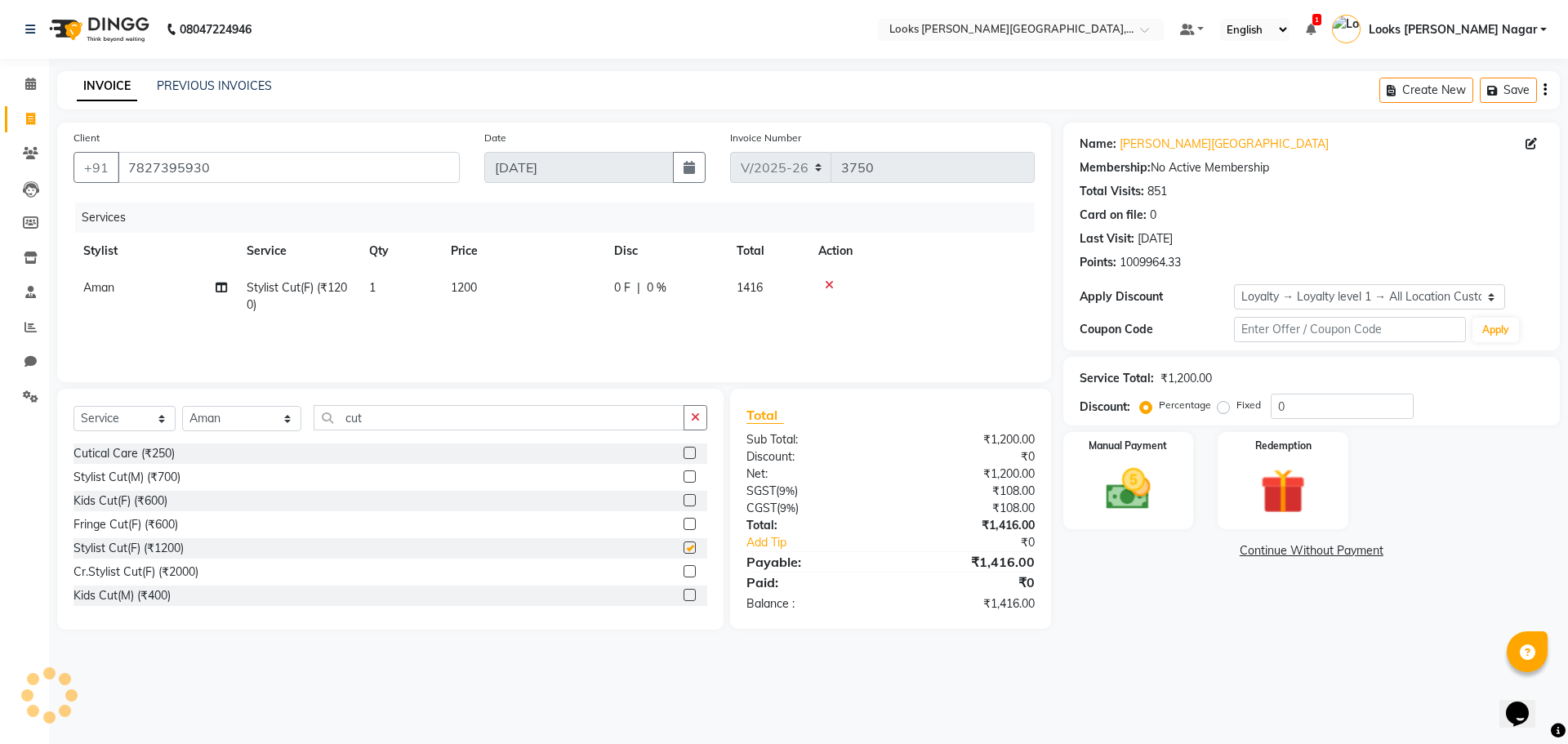
checkbox input "false"
click at [493, 302] on td "1200" at bounding box center [522, 297] width 163 height 54
select select "74559"
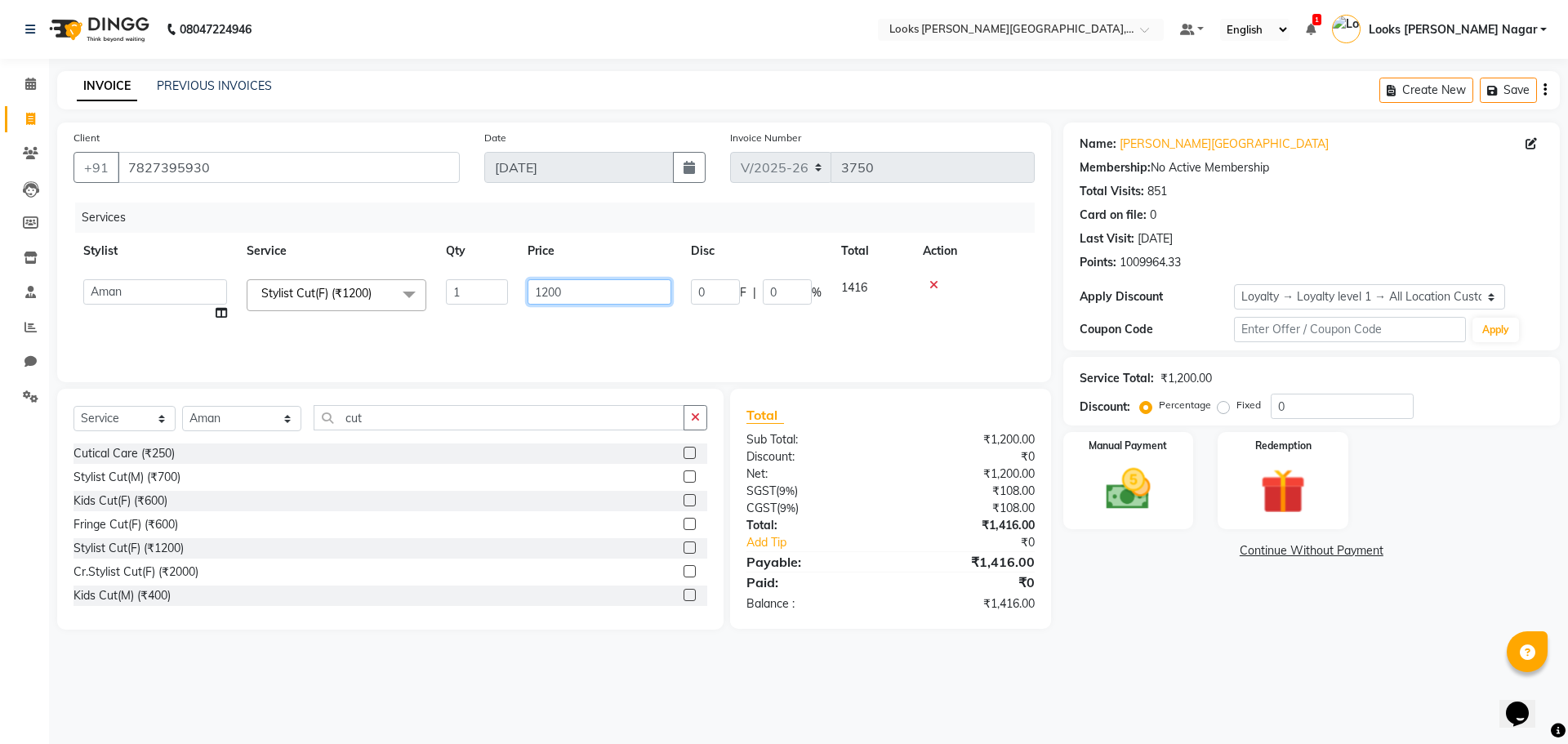
drag, startPoint x: 637, startPoint y: 296, endPoint x: 305, endPoint y: 334, distance: 334.2
click at [324, 332] on div "Services Stylist Service Qty Price Disc Total Action Alam Aman [PERSON_NAME] Ar…" at bounding box center [554, 284] width 961 height 163
type input "720"
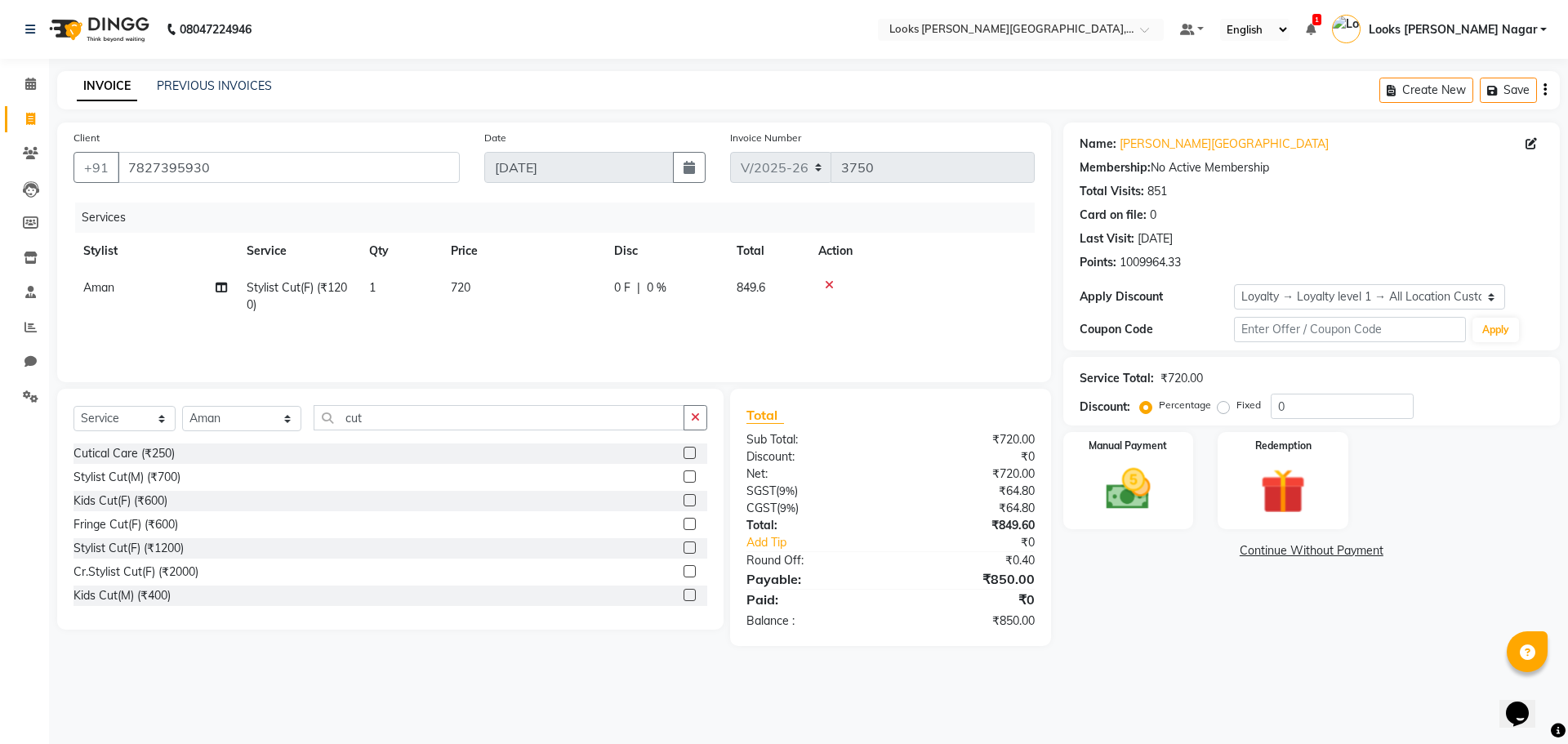
click at [1154, 658] on div "08047224946 Select Location × Looks [PERSON_NAME][GEOGRAPHIC_DATA], [GEOGRAPHIC…" at bounding box center [784, 372] width 1568 height 744
click at [1147, 514] on img at bounding box center [1128, 489] width 76 height 54
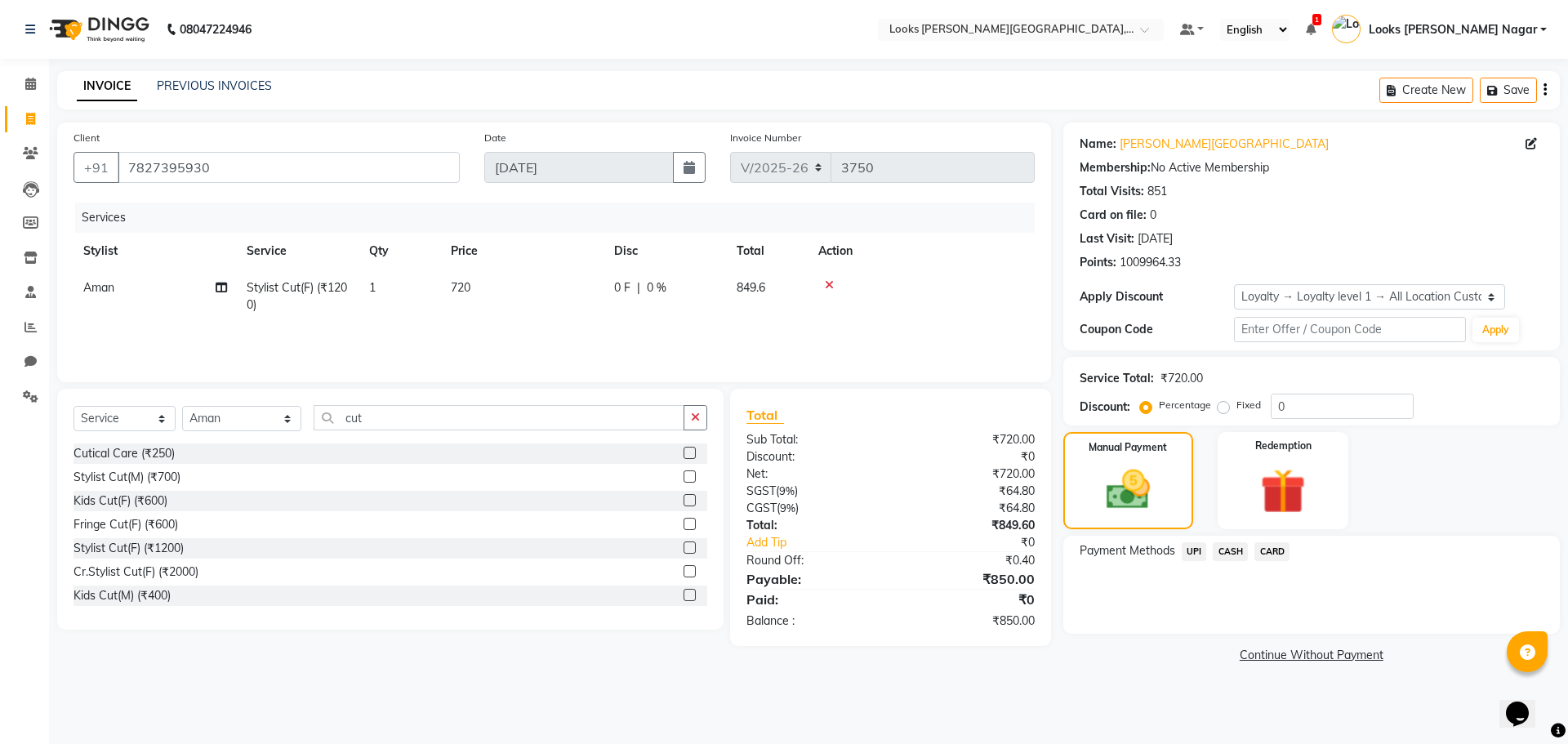
click at [1194, 550] on span "UPI" at bounding box center [1194, 551] width 25 height 18
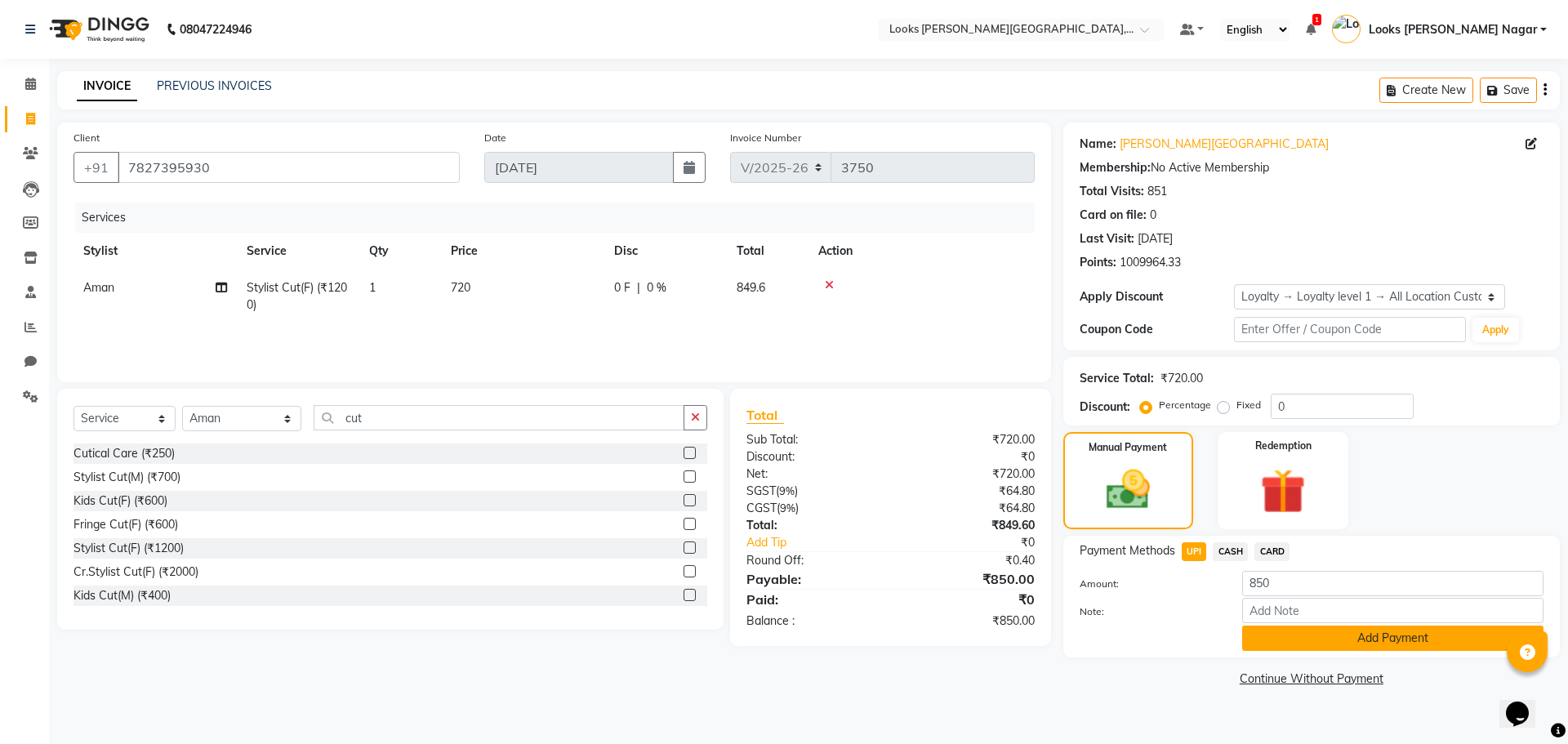
click at [1270, 637] on button "Add Payment" at bounding box center [1393, 638] width 302 height 25
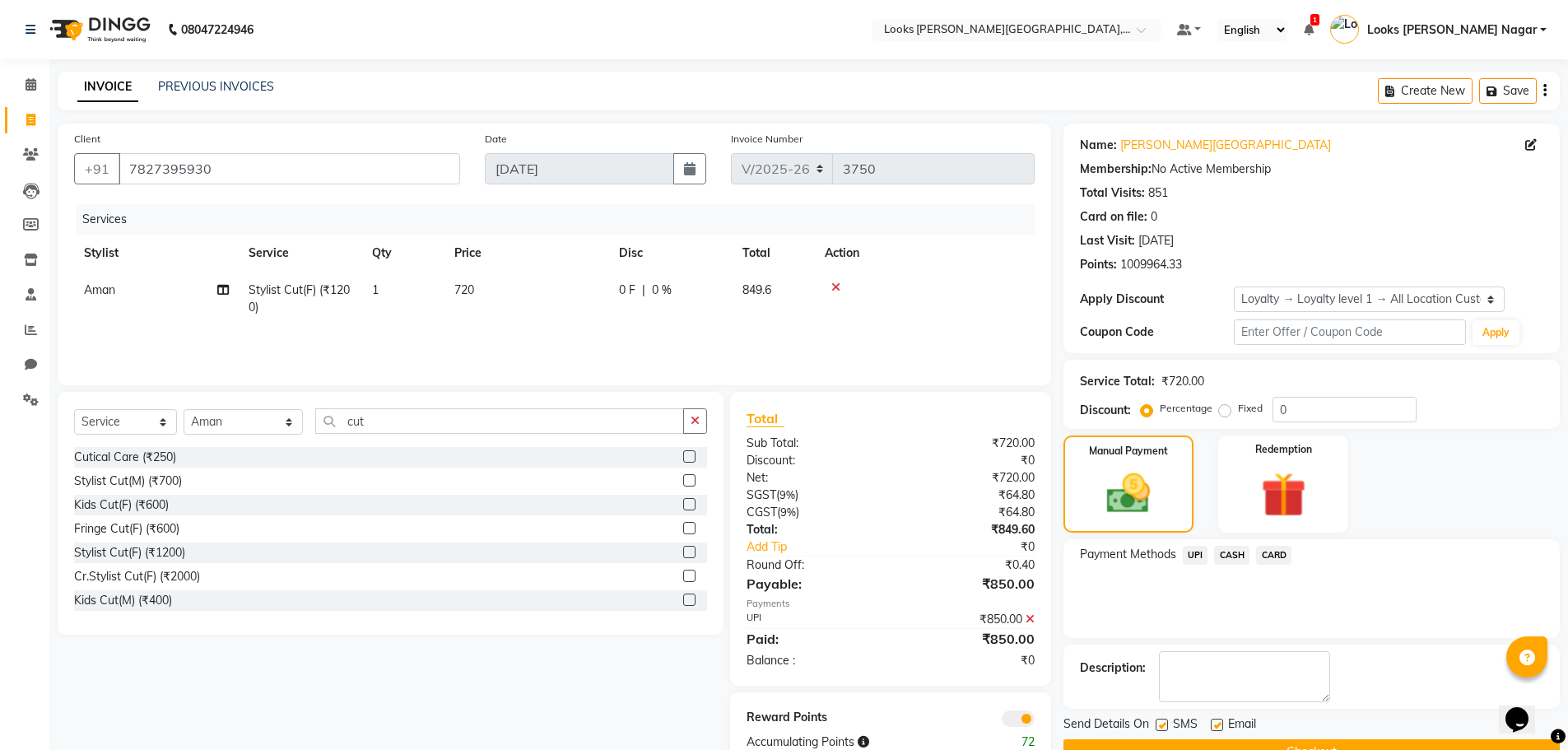
click at [1258, 749] on button "Checkout" at bounding box center [1311, 752] width 496 height 25
